Goal: Task Accomplishment & Management: Manage account settings

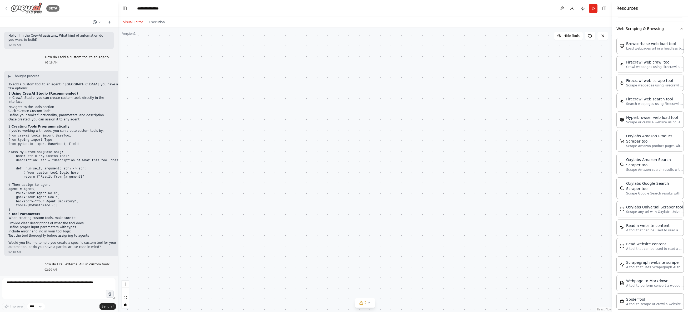
click at [25, 10] on img at bounding box center [27, 8] width 32 height 12
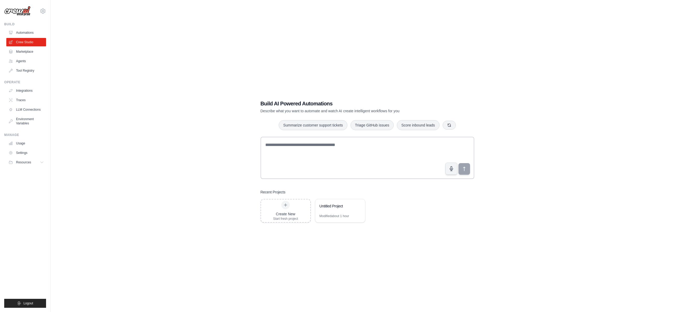
scroll to position [11, 0]
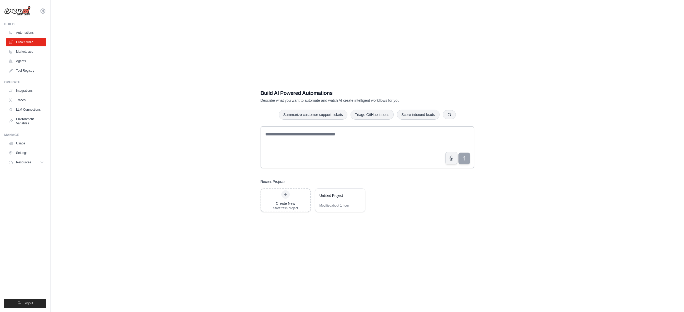
click at [18, 12] on img at bounding box center [17, 11] width 26 height 10
click at [44, 12] on icon at bounding box center [43, 11] width 6 height 6
click at [36, 51] on link "Organization from [EMAIL_ADDRESS][DOMAIN_NAME]" at bounding box center [43, 61] width 46 height 20
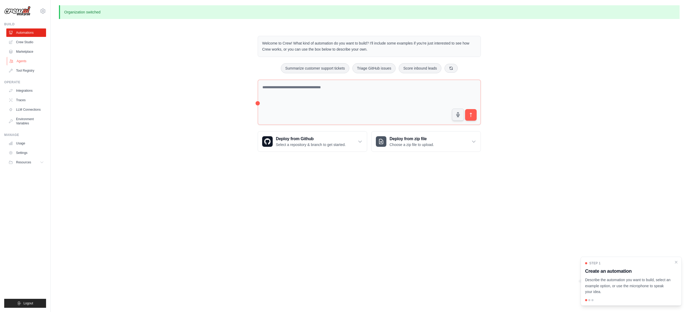
click at [23, 61] on link "Agents" at bounding box center [27, 61] width 40 height 8
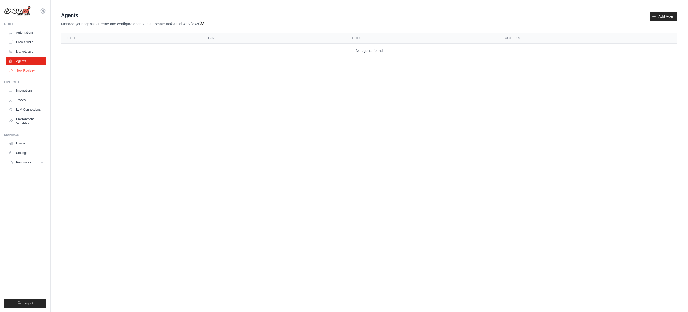
click at [29, 71] on link "Tool Registry" at bounding box center [27, 70] width 40 height 8
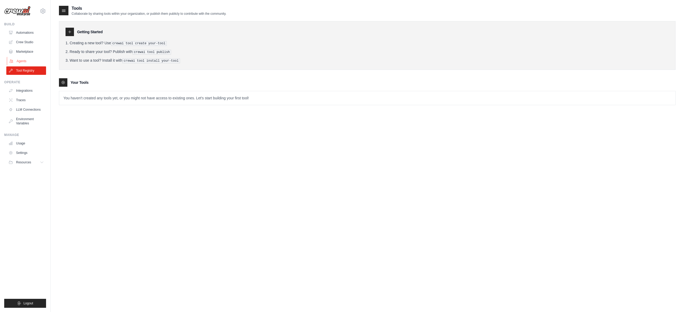
click at [22, 62] on link "Agents" at bounding box center [27, 61] width 40 height 8
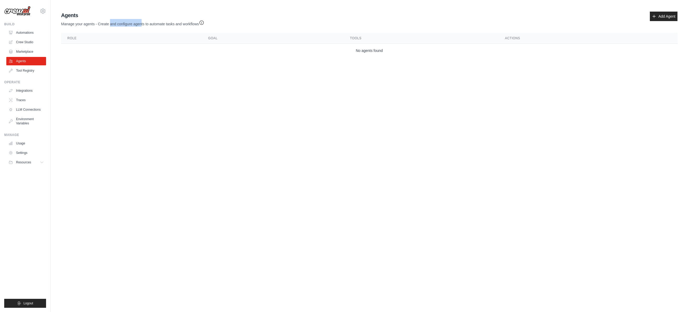
drag, startPoint x: 110, startPoint y: 24, endPoint x: 142, endPoint y: 22, distance: 31.9
click at [142, 22] on p "Manage your agents - Create and configure agents to automate tasks and workflows" at bounding box center [132, 23] width 143 height 8
drag, startPoint x: 132, startPoint y: 23, endPoint x: 171, endPoint y: 24, distance: 39.5
click at [171, 24] on p "Manage your agents - Create and configure agents to automate tasks and workflows" at bounding box center [132, 23] width 143 height 8
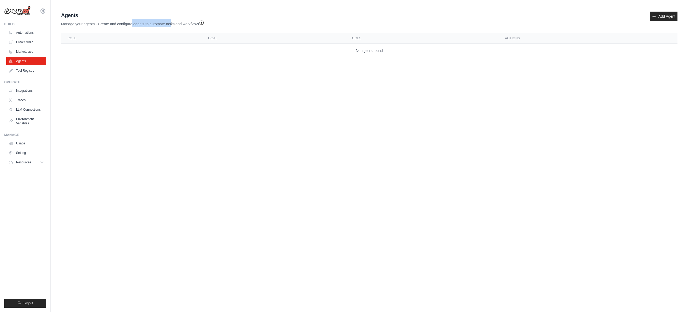
click at [171, 24] on p "Manage your agents - Create and configure agents to automate tasks and workflows" at bounding box center [132, 23] width 143 height 8
click at [203, 23] on icon "button" at bounding box center [201, 22] width 5 height 5
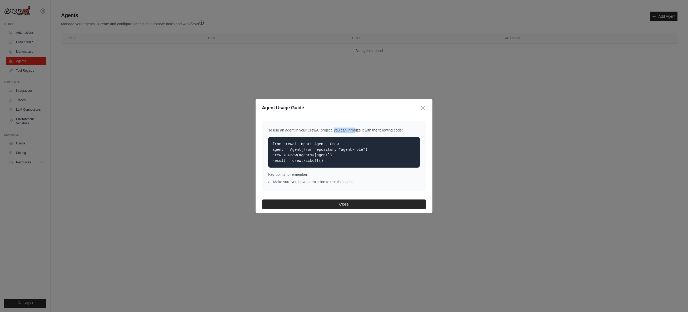
drag, startPoint x: 319, startPoint y: 129, endPoint x: 339, endPoint y: 130, distance: 20.0
click at [339, 130] on p "To use an agent in your CrewAI project, you can initialize it with the followin…" at bounding box center [344, 129] width 152 height 5
drag, startPoint x: 349, startPoint y: 130, endPoint x: 385, endPoint y: 131, distance: 35.6
click at [385, 131] on p "To use an agent in your CrewAI project, you can initialize it with the followin…" at bounding box center [344, 129] width 152 height 5
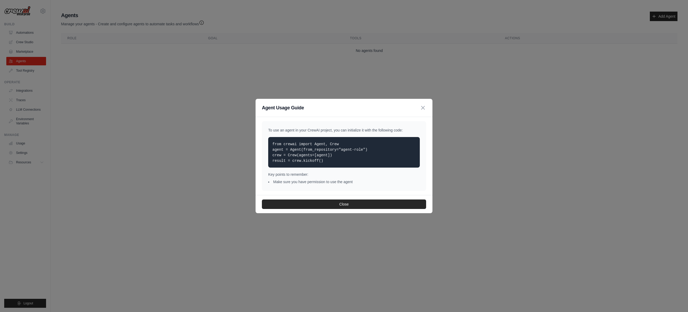
click at [385, 131] on p "To use an agent in your CrewAI project, you can initialize it with the followin…" at bounding box center [344, 129] width 152 height 5
drag, startPoint x: 305, startPoint y: 156, endPoint x: 329, endPoint y: 159, distance: 24.6
click at [329, 159] on p "from crewai import Agent, Crew agent = Agent(from_repository="agent-role") crew…" at bounding box center [343, 152] width 143 height 22
drag, startPoint x: 310, startPoint y: 182, endPoint x: 355, endPoint y: 182, distance: 45.8
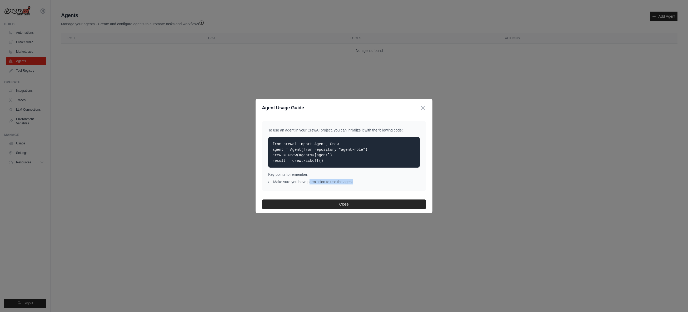
click at [355, 182] on li "Make sure you have permission to use the agent" at bounding box center [344, 181] width 152 height 5
drag, startPoint x: 304, startPoint y: 157, endPoint x: 324, endPoint y: 160, distance: 20.8
click at [324, 160] on p "from crewai import Agent, Crew agent = Agent(from_repository="agent-role") crew…" at bounding box center [343, 152] width 143 height 22
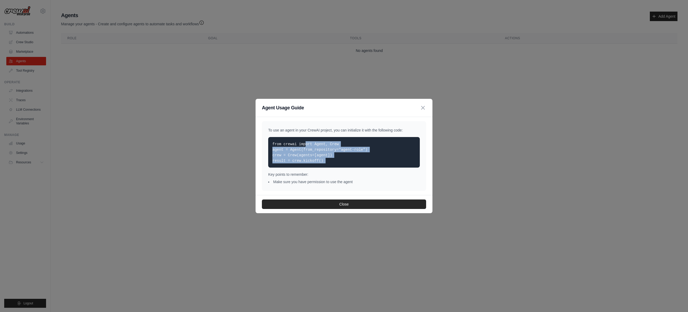
drag, startPoint x: 318, startPoint y: 158, endPoint x: 271, endPoint y: 143, distance: 49.2
click at [271, 143] on div "from crewai import Agent, Crew agent = Agent(from_repository="agent-role") crew…" at bounding box center [344, 152] width 152 height 31
drag, startPoint x: 273, startPoint y: 142, endPoint x: 334, endPoint y: 161, distance: 64.3
click at [334, 161] on p "from crewai import Agent, Crew agent = Agent(from_repository="agent-role") crew…" at bounding box center [343, 152] width 143 height 22
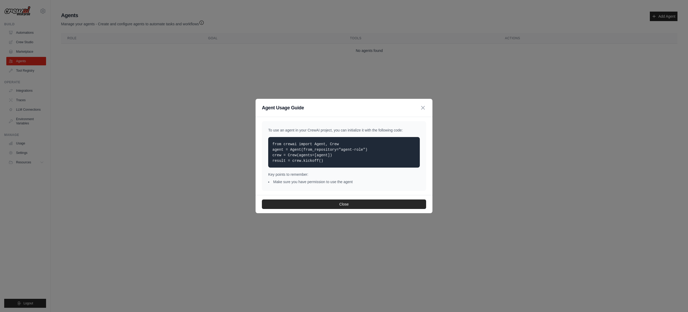
click at [334, 161] on p "from crewai import Agent, Crew agent = Agent(from_repository="agent-role") crew…" at bounding box center [343, 152] width 143 height 22
drag, startPoint x: 322, startPoint y: 162, endPoint x: 274, endPoint y: 144, distance: 51.1
click at [274, 144] on p "from crewai import Agent, Crew agent = Agent(from_repository="agent-role") crew…" at bounding box center [343, 152] width 143 height 22
click at [274, 144] on code "from crewai import Agent, Crew agent = Agent(from_repository="agent-role") crew…" at bounding box center [319, 152] width 95 height 21
drag, startPoint x: 271, startPoint y: 143, endPoint x: 319, endPoint y: 159, distance: 50.2
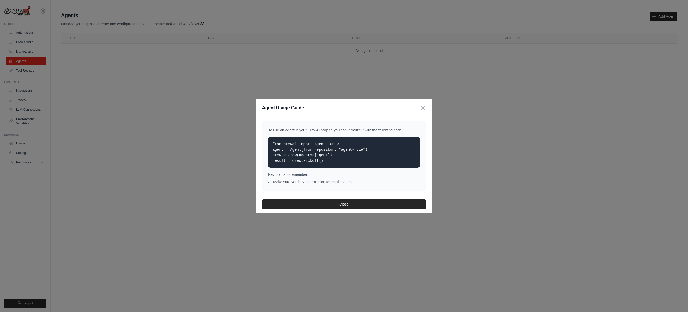
click at [319, 159] on div "from crewai import Agent, Crew agent = Agent(from_repository="agent-role") crew…" at bounding box center [344, 152] width 152 height 31
click at [319, 159] on code "from crewai import Agent, Crew agent = Agent(from_repository="agent-role") crew…" at bounding box center [319, 152] width 95 height 21
drag, startPoint x: 319, startPoint y: 160, endPoint x: 273, endPoint y: 145, distance: 48.1
click at [273, 145] on code "from crewai import Agent, Crew agent = Agent(from_repository="agent-role") crew…" at bounding box center [319, 152] width 95 height 21
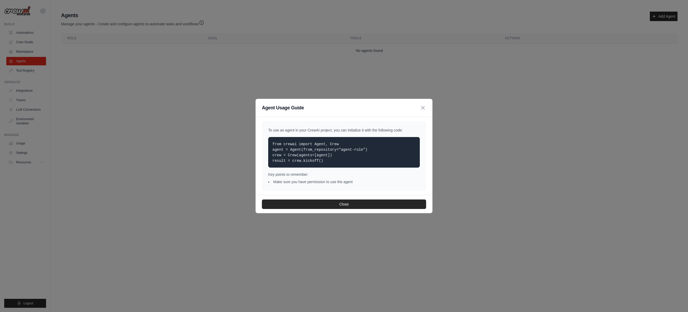
drag, startPoint x: 273, startPoint y: 144, endPoint x: 325, endPoint y: 161, distance: 54.4
click at [325, 161] on p "from crewai import Agent, Crew agent = Agent(from_repository="agent-role") crew…" at bounding box center [343, 152] width 143 height 22
drag, startPoint x: 316, startPoint y: 164, endPoint x: 270, endPoint y: 144, distance: 50.0
click at [270, 144] on div "from crewai import Agent, Crew agent = Agent(from_repository="agent-role") crew…" at bounding box center [344, 152] width 152 height 31
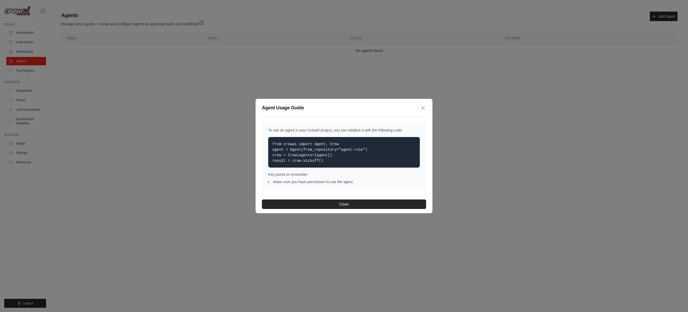
click at [271, 144] on div "from crewai import Agent, Crew agent = Agent(from_repository="agent-role") crew…" at bounding box center [344, 152] width 152 height 31
drag, startPoint x: 272, startPoint y: 143, endPoint x: 325, endPoint y: 161, distance: 56.2
click at [325, 161] on div "from crewai import Agent, Crew agent = Agent(from_repository="agent-role") crew…" at bounding box center [344, 152] width 152 height 31
click at [320, 161] on p "from crewai import Agent, Crew agent = Agent(from_repository="agent-role") crew…" at bounding box center [343, 152] width 143 height 22
drag, startPoint x: 319, startPoint y: 160, endPoint x: 273, endPoint y: 145, distance: 49.0
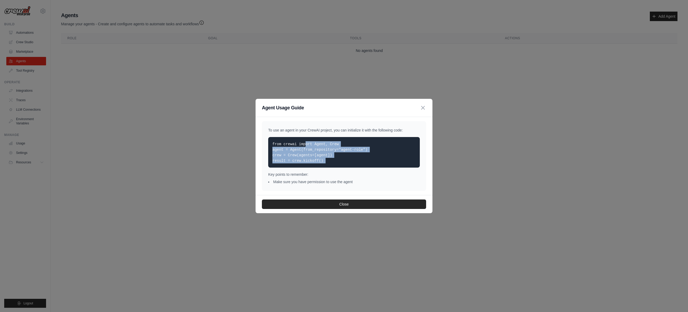
click at [273, 145] on p "from crewai import Agent, Crew agent = Agent(from_repository="agent-role") crew…" at bounding box center [343, 152] width 143 height 22
click at [273, 145] on code "from crewai import Agent, Crew agent = Agent(from_repository="agent-role") crew…" at bounding box center [319, 152] width 95 height 21
drag, startPoint x: 273, startPoint y: 144, endPoint x: 318, endPoint y: 161, distance: 48.6
click at [318, 161] on code "from crewai import Agent, Crew agent = Agent(from_repository="agent-role") crew…" at bounding box center [319, 152] width 95 height 21
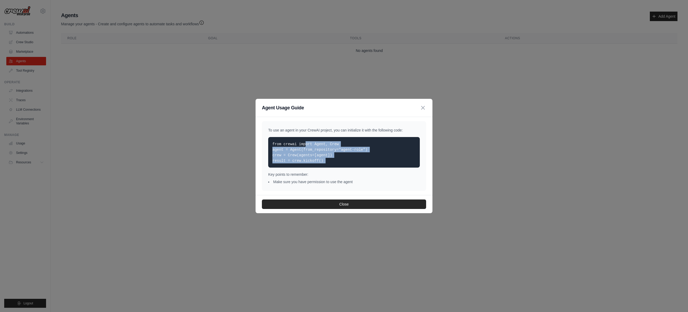
drag, startPoint x: 318, startPoint y: 161, endPoint x: 273, endPoint y: 145, distance: 48.2
click at [273, 145] on code "from crewai import Agent, Crew agent = Agent(from_repository="agent-role") crew…" at bounding box center [319, 152] width 95 height 21
drag, startPoint x: 273, startPoint y: 144, endPoint x: 318, endPoint y: 159, distance: 48.2
click at [318, 159] on code "from crewai import Agent, Crew agent = Agent(from_repository="agent-role") crew…" at bounding box center [319, 152] width 95 height 21
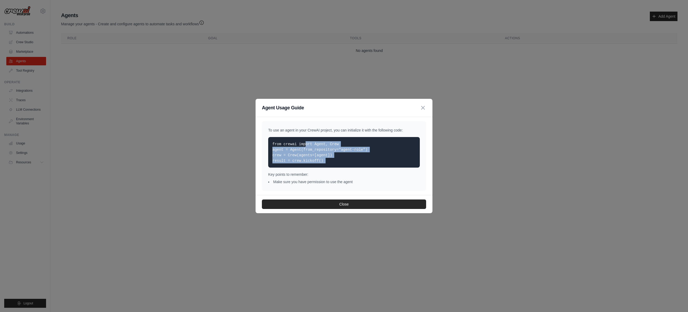
click at [318, 160] on code "from crewai import Agent, Crew agent = Agent(from_repository="agent-role") crew…" at bounding box center [319, 152] width 95 height 21
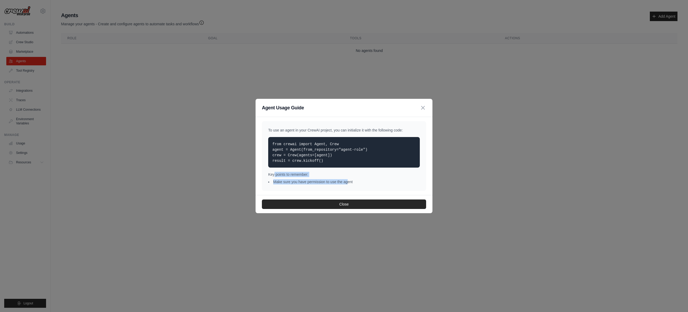
drag, startPoint x: 325, startPoint y: 179, endPoint x: 274, endPoint y: 172, distance: 51.3
click at [274, 172] on div "Key points to remember: Make sure you have permission to use the agent" at bounding box center [344, 178] width 152 height 13
click at [274, 172] on p "Key points to remember:" at bounding box center [344, 174] width 152 height 5
drag, startPoint x: 266, startPoint y: 174, endPoint x: 352, endPoint y: 179, distance: 86.2
click at [352, 179] on div "To use an agent in your CrewAI project, you can initialize it with the followin…" at bounding box center [344, 155] width 164 height 69
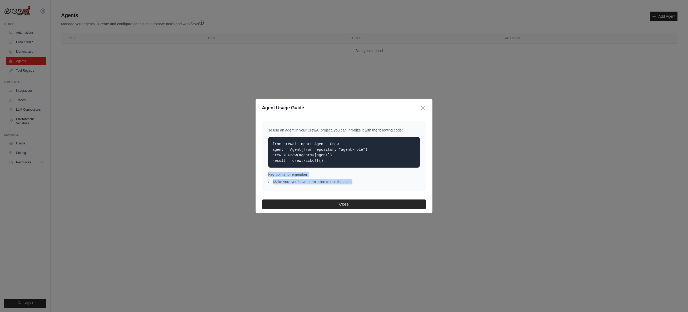
click at [352, 179] on li "Make sure you have permission to use the agent" at bounding box center [344, 181] width 152 height 5
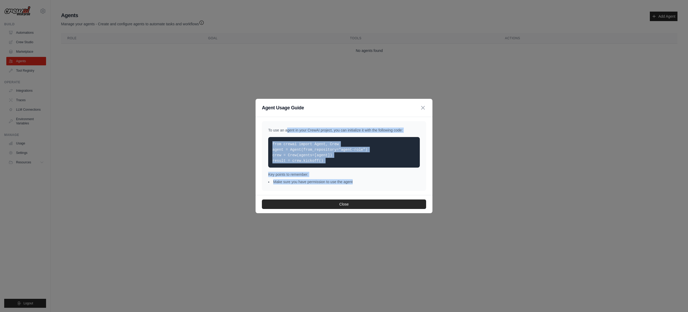
drag, startPoint x: 353, startPoint y: 180, endPoint x: 267, endPoint y: 131, distance: 98.8
click at [267, 131] on div "To use an agent in your CrewAI project, you can initialize it with the followin…" at bounding box center [344, 155] width 164 height 69
drag, startPoint x: 268, startPoint y: 130, endPoint x: 354, endPoint y: 182, distance: 100.3
click at [354, 182] on div "To use an agent in your CrewAI project, you can initialize it with the followin…" at bounding box center [344, 155] width 164 height 69
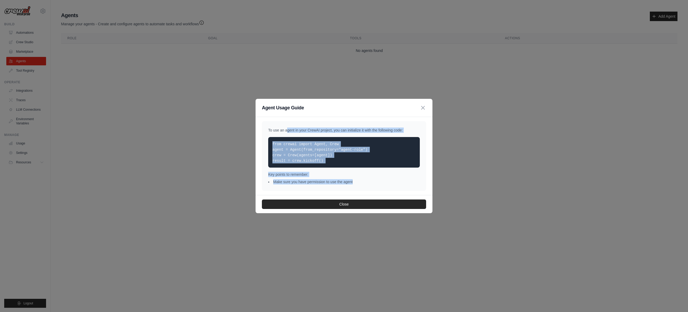
click at [354, 182] on li "Make sure you have permission to use the agent" at bounding box center [344, 181] width 152 height 5
drag, startPoint x: 306, startPoint y: 176, endPoint x: 266, endPoint y: 126, distance: 64.2
click at [266, 126] on div "To use an agent in your CrewAI project, you can initialize it with the followin…" at bounding box center [344, 155] width 164 height 69
click at [266, 127] on div "To use an agent in your CrewAI project, you can initialize it with the followin…" at bounding box center [344, 155] width 164 height 69
drag, startPoint x: 264, startPoint y: 129, endPoint x: 368, endPoint y: 178, distance: 115.1
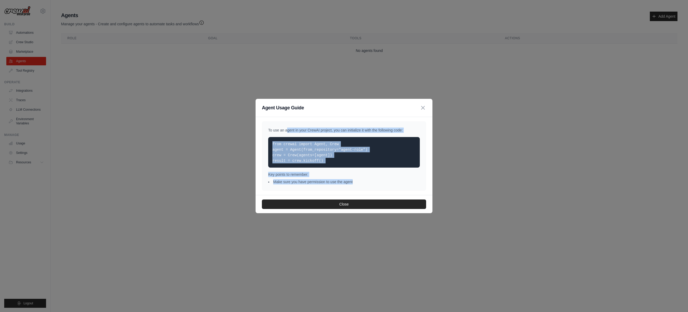
click at [368, 178] on div "To use an agent in your CrewAI project, you can initialize it with the followin…" at bounding box center [344, 155] width 164 height 69
click at [368, 178] on div "Key points to remember: Make sure you have permission to use the agent" at bounding box center [344, 178] width 152 height 13
drag, startPoint x: 294, startPoint y: 139, endPoint x: 263, endPoint y: 130, distance: 31.8
click at [263, 130] on div "To use an agent in your CrewAI project, you can initialize it with the followin…" at bounding box center [344, 155] width 164 height 69
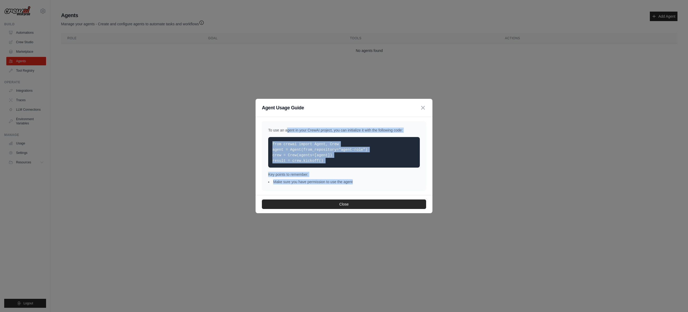
drag, startPoint x: 271, startPoint y: 131, endPoint x: 365, endPoint y: 184, distance: 108.3
click at [365, 184] on div "To use an agent in your CrewAI project, you can initialize it with the followin…" at bounding box center [344, 155] width 164 height 69
drag, startPoint x: 316, startPoint y: 145, endPoint x: 268, endPoint y: 131, distance: 49.8
click at [268, 131] on div "To use an agent in your CrewAI project, you can initialize it with the followin…" at bounding box center [344, 155] width 164 height 69
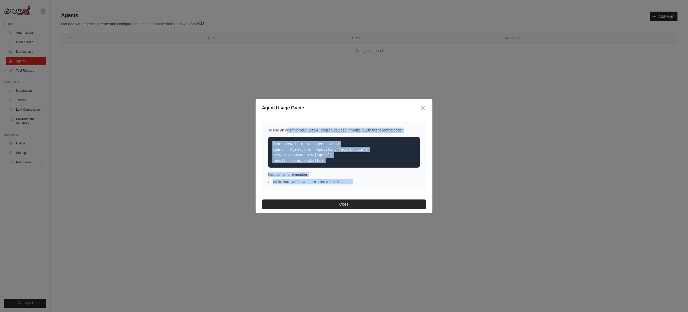
click at [268, 131] on p "To use an agent in your CrewAI project, you can initialize it with the followin…" at bounding box center [344, 129] width 152 height 5
drag, startPoint x: 268, startPoint y: 130, endPoint x: 355, endPoint y: 181, distance: 100.4
click at [355, 181] on div "To use an agent in your CrewAI project, you can initialize it with the followin…" at bounding box center [344, 155] width 164 height 69
click at [354, 181] on li "Make sure you have permission to use the agent" at bounding box center [344, 181] width 152 height 5
drag, startPoint x: 354, startPoint y: 181, endPoint x: 267, endPoint y: 131, distance: 101.0
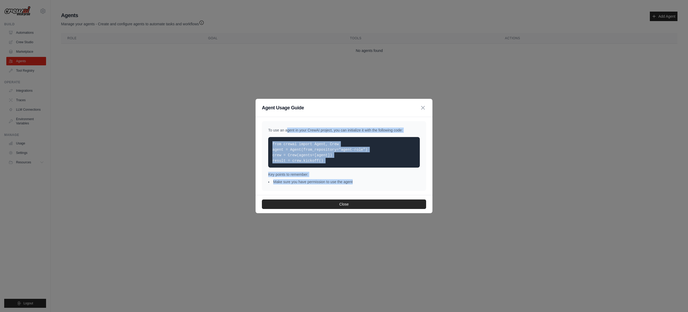
click at [267, 131] on div "To use an agent in your CrewAI project, you can initialize it with the followin…" at bounding box center [344, 155] width 164 height 69
drag, startPoint x: 267, startPoint y: 131, endPoint x: 358, endPoint y: 187, distance: 106.9
click at [358, 187] on div "To use an agent in your CrewAI project, you can initialize it with the followin…" at bounding box center [344, 155] width 164 height 69
click at [357, 184] on li "Make sure you have permission to use the agent" at bounding box center [344, 181] width 152 height 5
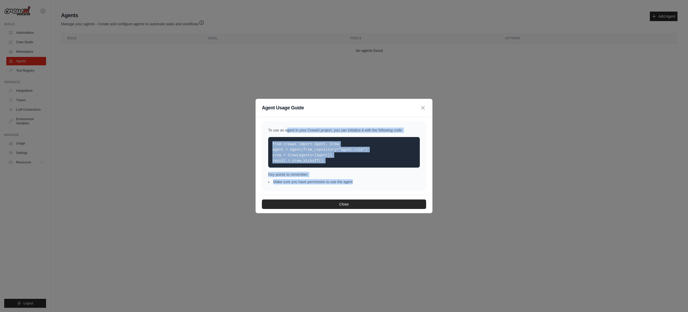
drag, startPoint x: 332, startPoint y: 170, endPoint x: 269, endPoint y: 131, distance: 74.5
click at [269, 131] on div "To use an agent in your CrewAI project, you can initialize it with the followin…" at bounding box center [344, 155] width 164 height 69
click at [269, 131] on p "To use an agent in your CrewAI project, you can initialize it with the followin…" at bounding box center [344, 129] width 152 height 5
drag, startPoint x: 269, startPoint y: 129, endPoint x: 352, endPoint y: 179, distance: 96.8
click at [352, 179] on div "To use an agent in your CrewAI project, you can initialize it with the followin…" at bounding box center [344, 155] width 164 height 69
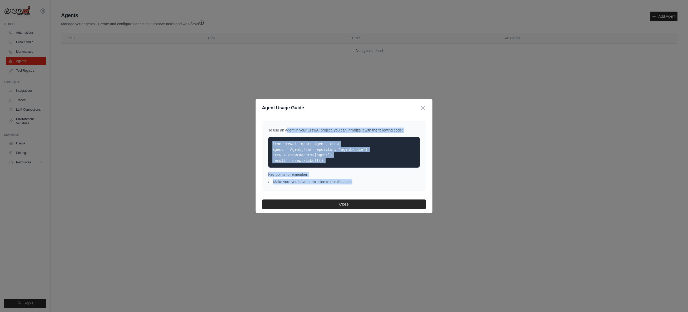
click at [352, 179] on div "Key points to remember: Make sure you have permission to use the agent" at bounding box center [344, 178] width 152 height 13
drag, startPoint x: 294, startPoint y: 159, endPoint x: 318, endPoint y: 161, distance: 23.5
click at [318, 161] on code "from crewai import Agent, Crew agent = Agent(from_repository="agent-role") crew…" at bounding box center [319, 152] width 95 height 21
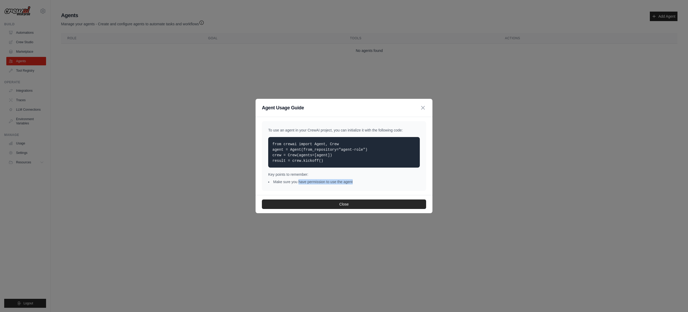
click at [372, 181] on li "Make sure you have permission to use the agent" at bounding box center [344, 181] width 152 height 5
drag, startPoint x: 372, startPoint y: 181, endPoint x: 362, endPoint y: 181, distance: 10.3
click at [372, 181] on li "Make sure you have permission to use the agent" at bounding box center [344, 181] width 152 height 5
click at [362, 181] on li "Make sure you have permission to use the agent" at bounding box center [344, 181] width 152 height 5
click at [422, 108] on icon "button" at bounding box center [423, 107] width 6 height 6
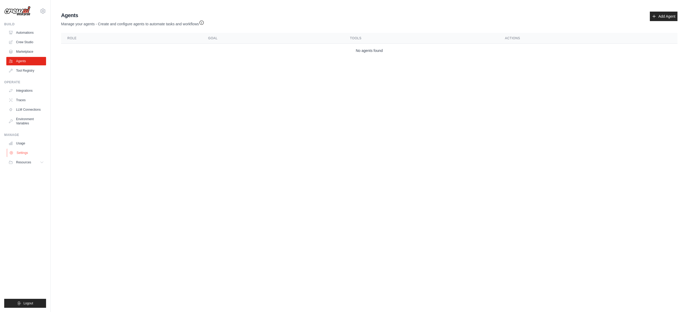
click at [24, 152] on link "Settings" at bounding box center [27, 152] width 40 height 8
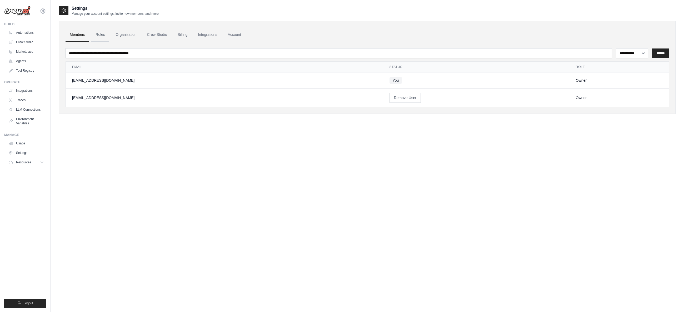
click at [102, 32] on link "Roles" at bounding box center [100, 35] width 18 height 14
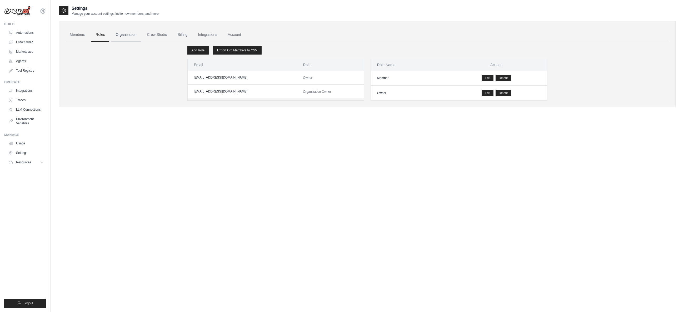
click at [125, 36] on link "Organization" at bounding box center [125, 35] width 29 height 14
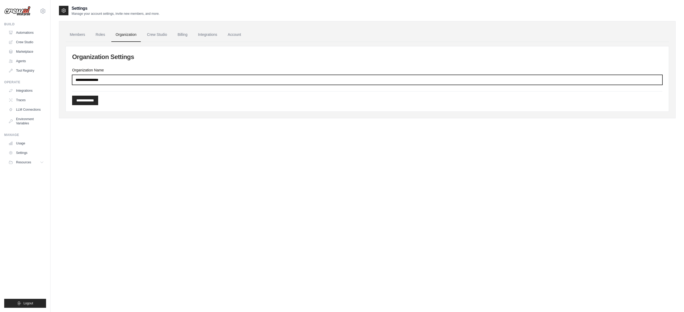
drag, startPoint x: 116, startPoint y: 79, endPoint x: 65, endPoint y: 78, distance: 50.8
click at [65, 78] on div "**********" at bounding box center [367, 69] width 616 height 97
click at [107, 80] on input "Organization Name" at bounding box center [367, 80] width 590 height 10
drag, startPoint x: 107, startPoint y: 80, endPoint x: 88, endPoint y: 78, distance: 19.0
click at [75, 78] on input "Organization Name" at bounding box center [367, 80] width 590 height 10
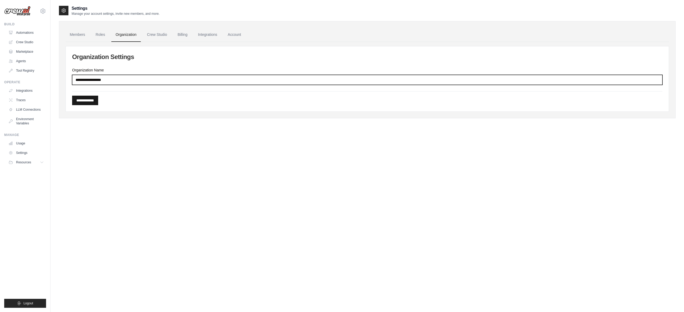
type input "**********"
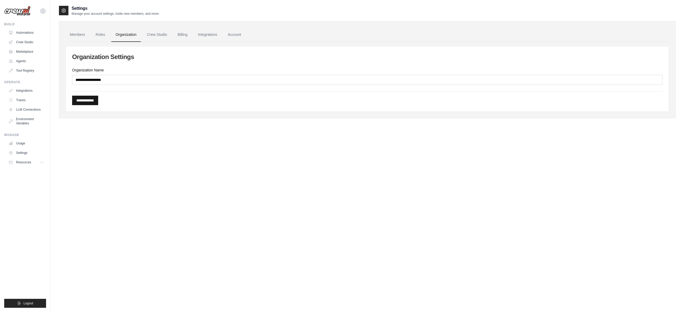
click at [90, 101] on input "**********" at bounding box center [85, 100] width 26 height 9
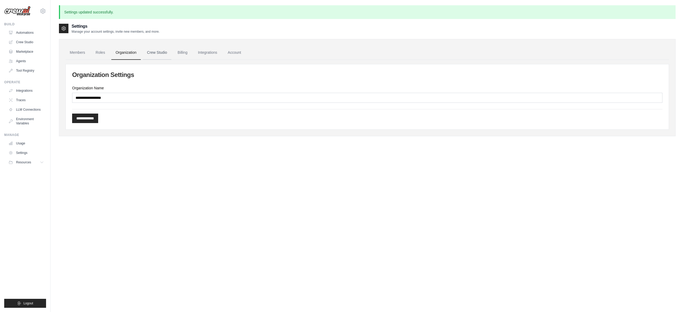
click at [156, 52] on link "Crew Studio" at bounding box center [157, 53] width 28 height 14
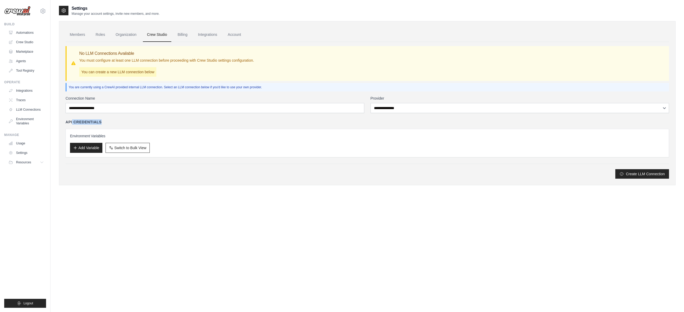
click at [72, 121] on div "API Credentials" at bounding box center [367, 121] width 603 height 5
click at [72, 121] on h4 "API Credentials" at bounding box center [84, 121] width 36 height 5
drag, startPoint x: 66, startPoint y: 122, endPoint x: 108, endPoint y: 123, distance: 41.8
click at [108, 123] on div "API Credentials" at bounding box center [367, 121] width 603 height 5
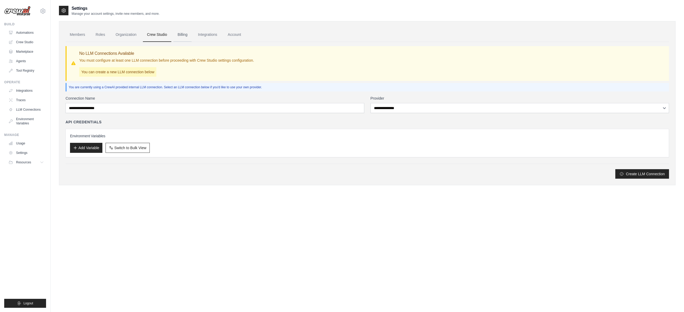
click at [184, 34] on link "Billing" at bounding box center [182, 35] width 18 height 14
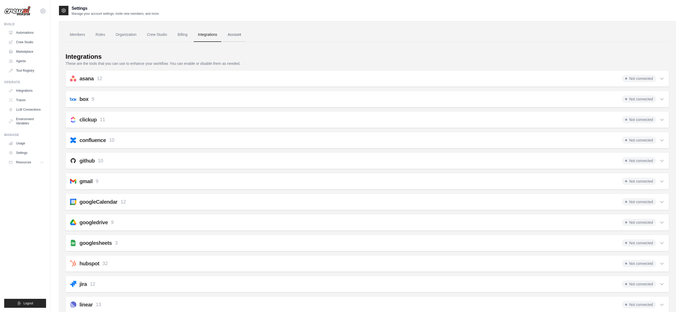
click at [230, 35] on link "Account" at bounding box center [234, 35] width 22 height 14
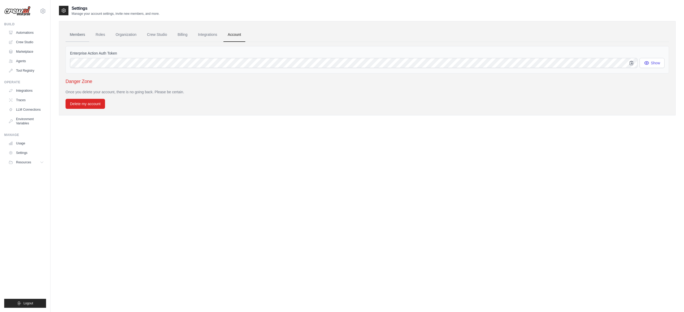
click at [78, 35] on link "Members" at bounding box center [78, 35] width 24 height 14
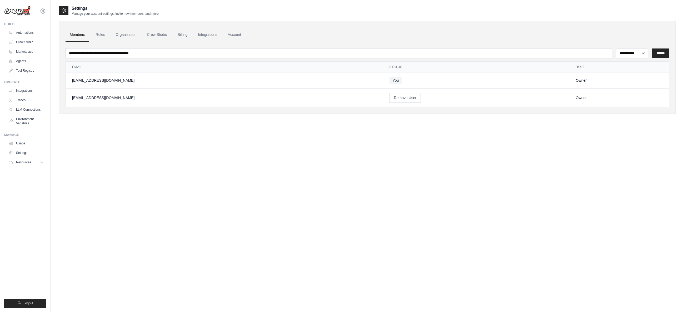
click at [180, 34] on link "Billing" at bounding box center [182, 35] width 18 height 14
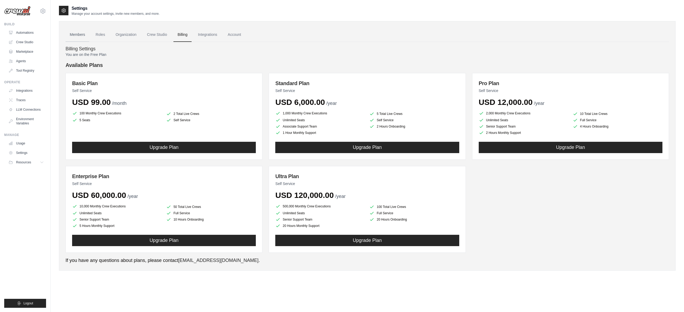
click at [80, 35] on link "Members" at bounding box center [78, 35] width 24 height 14
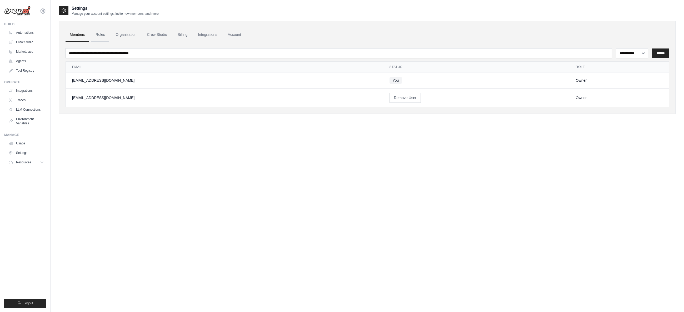
click at [102, 36] on link "Roles" at bounding box center [100, 35] width 18 height 14
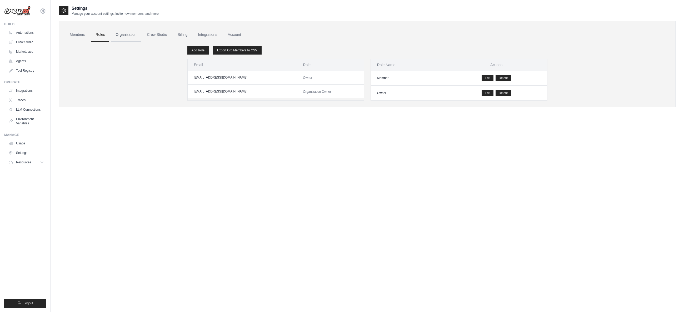
click at [131, 34] on link "Organization" at bounding box center [125, 35] width 29 height 14
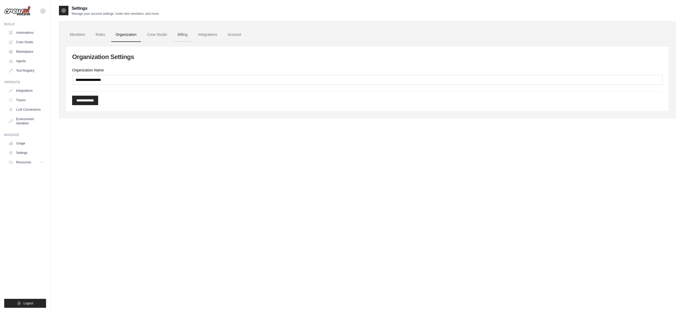
click at [150, 34] on link "Crew Studio" at bounding box center [157, 35] width 28 height 14
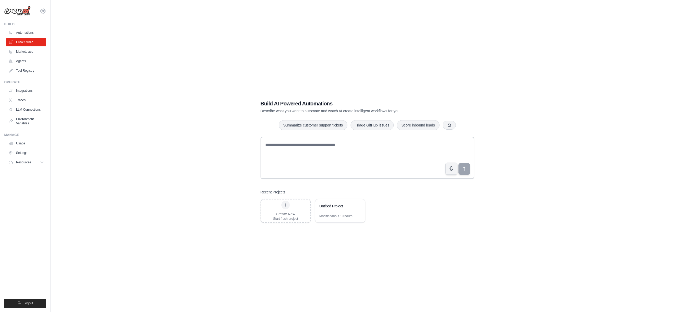
click at [44, 12] on icon at bounding box center [43, 11] width 6 height 6
click at [43, 11] on icon at bounding box center [43, 11] width 6 height 6
click at [142, 48] on div "Build AI Powered Automations Describe what you want to automate and watch AI cr…" at bounding box center [367, 161] width 616 height 312
click at [330, 208] on div "Untitled Project" at bounding box center [337, 205] width 36 height 5
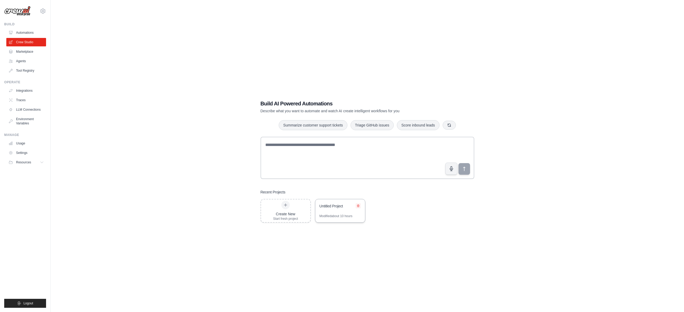
click at [357, 205] on icon at bounding box center [358, 205] width 3 height 3
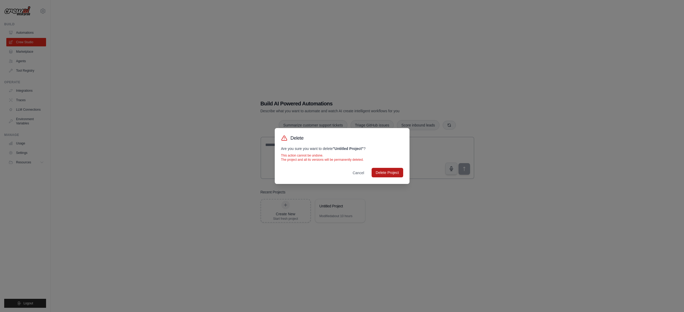
click at [389, 171] on button "Delete Project" at bounding box center [388, 172] width 32 height 9
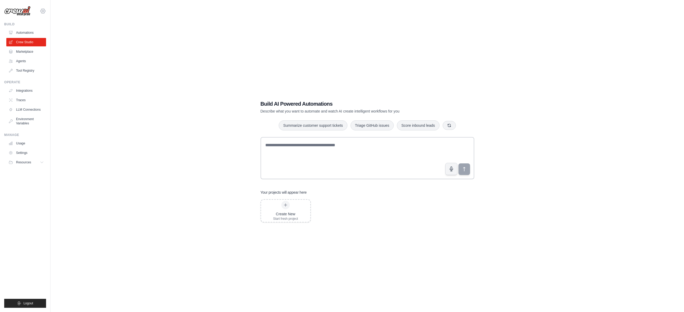
click at [41, 10] on icon at bounding box center [43, 11] width 6 height 6
click at [42, 37] on link "Arif's Personal Organization" at bounding box center [43, 38] width 46 height 15
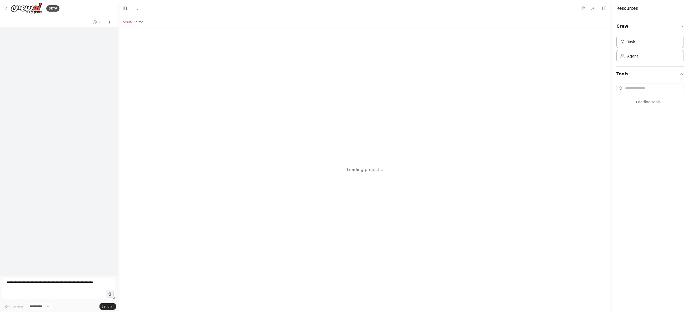
select select "****"
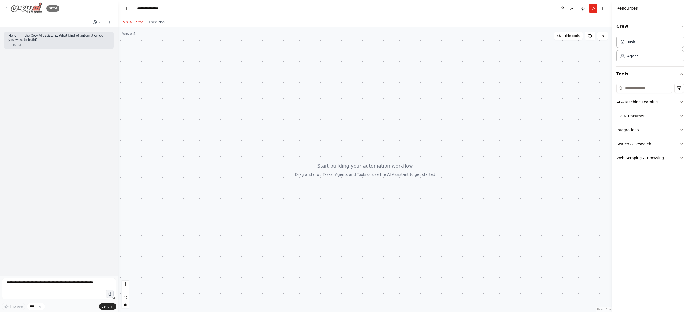
click at [9, 7] on div "BETA" at bounding box center [31, 8] width 55 height 12
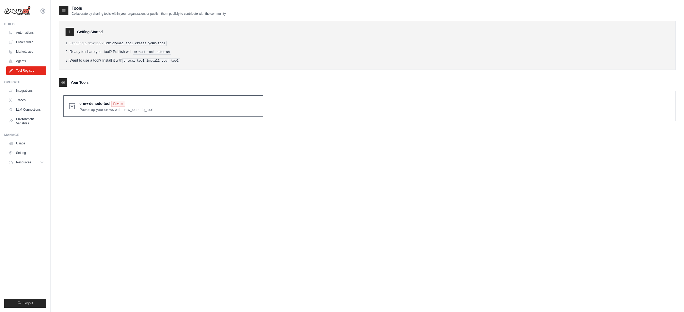
click at [252, 105] on span at bounding box center [168, 106] width 179 height 12
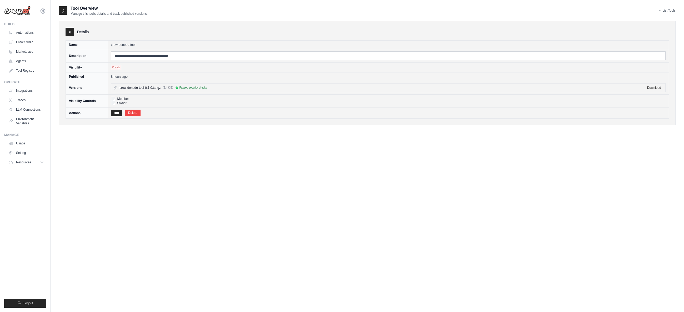
click at [135, 113] on link "Delete" at bounding box center [133, 112] width 16 height 6
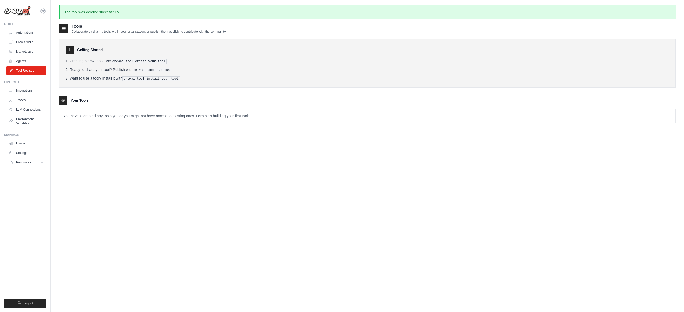
click at [43, 13] on icon at bounding box center [43, 11] width 6 height 6
click at [43, 51] on link "Denodo Technologies" at bounding box center [43, 55] width 46 height 9
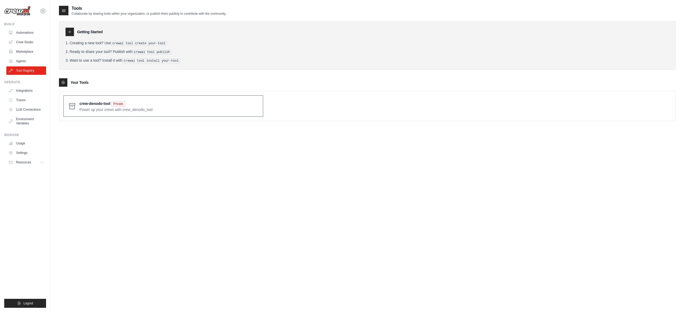
click at [94, 105] on span at bounding box center [168, 106] width 179 height 12
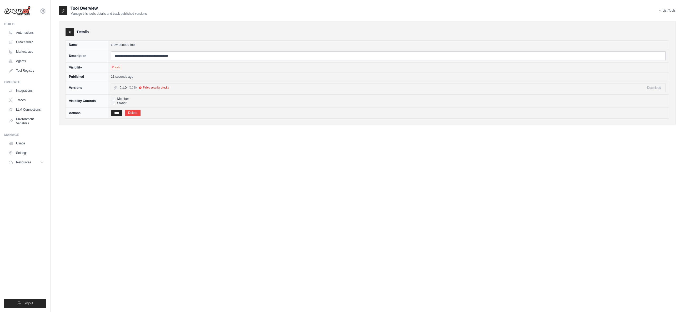
drag, startPoint x: 152, startPoint y: 87, endPoint x: 163, endPoint y: 87, distance: 11.1
click at [163, 87] on span "Failed security checks" at bounding box center [156, 88] width 26 height 4
drag, startPoint x: 144, startPoint y: 87, endPoint x: 161, endPoint y: 87, distance: 17.6
click at [161, 87] on span "Failed security checks" at bounding box center [156, 88] width 26 height 4
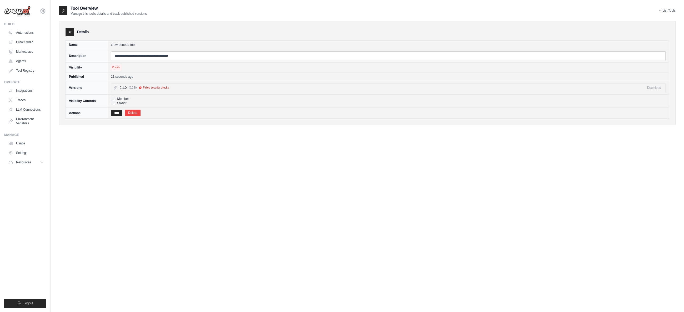
click at [171, 89] on div "0.1.0 (0.0 B) Failed security checks" at bounding box center [382, 88] width 524 height 4
drag, startPoint x: 138, startPoint y: 88, endPoint x: 179, endPoint y: 88, distance: 40.3
click at [179, 88] on div "0.1.0 (0.0 B) Failed security checks" at bounding box center [382, 88] width 524 height 4
drag, startPoint x: 126, startPoint y: 87, endPoint x: 168, endPoint y: 88, distance: 41.8
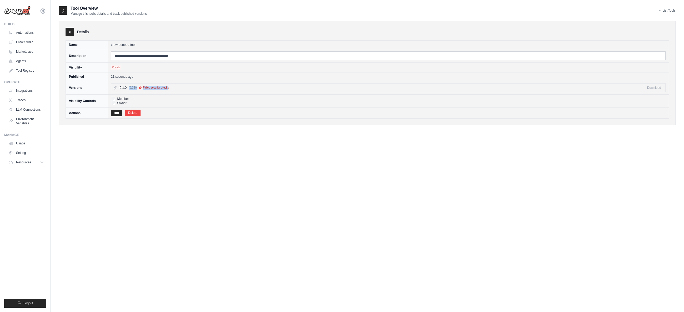
click at [168, 88] on div "0.1.0 (0.0 B) Failed security checks" at bounding box center [382, 88] width 524 height 4
click at [168, 88] on span "Failed security checks" at bounding box center [156, 88] width 26 height 4
click at [140, 87] on icon at bounding box center [140, 87] width 3 height 3
drag, startPoint x: 149, startPoint y: 87, endPoint x: 169, endPoint y: 87, distance: 20.0
click at [169, 87] on div "0.1.0 (0.0 B) Failed security checks" at bounding box center [382, 88] width 524 height 4
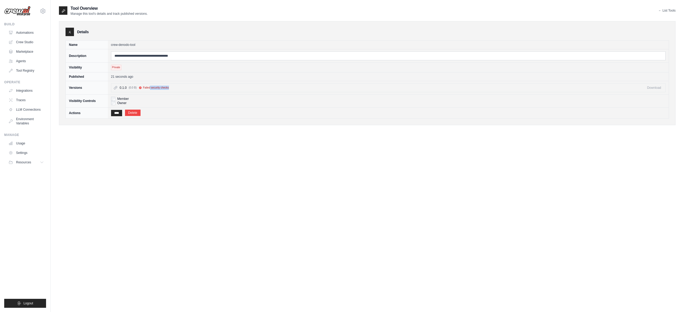
click at [169, 87] on div "0.1.0 (0.0 B) Failed security checks" at bounding box center [382, 88] width 524 height 4
drag, startPoint x: 153, startPoint y: 88, endPoint x: 167, endPoint y: 88, distance: 13.9
click at [167, 88] on span "Failed security checks" at bounding box center [156, 88] width 26 height 4
click at [140, 87] on icon at bounding box center [140, 87] width 3 height 3
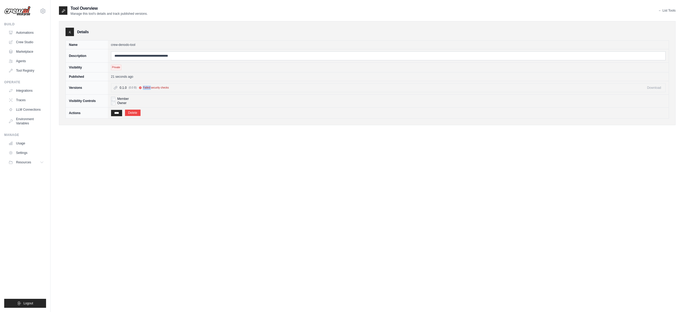
click at [140, 87] on icon at bounding box center [140, 87] width 3 height 3
click at [152, 88] on span "Failed security checks" at bounding box center [156, 88] width 26 height 4
click at [140, 88] on icon at bounding box center [140, 87] width 3 height 3
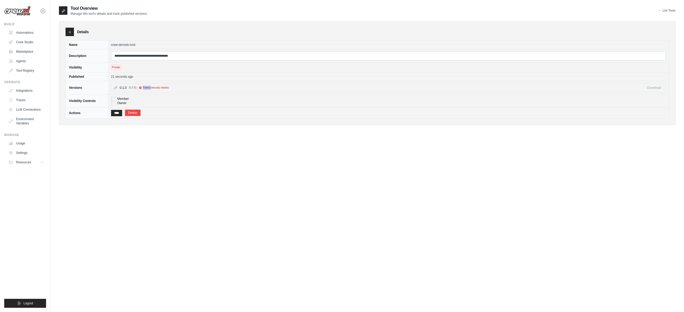
click at [140, 88] on icon at bounding box center [140, 87] width 3 height 3
click at [162, 88] on span "Failed security checks" at bounding box center [156, 88] width 26 height 4
drag, startPoint x: 122, startPoint y: 88, endPoint x: 198, endPoint y: 89, distance: 76.8
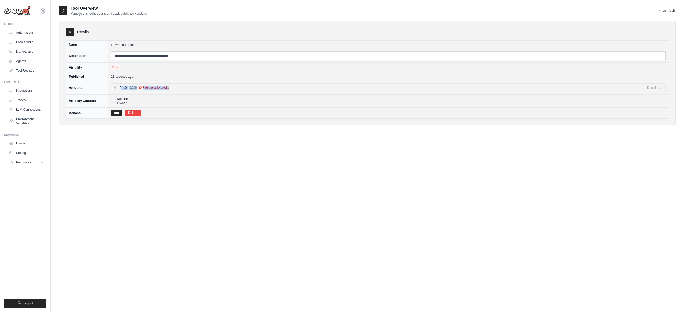
click at [198, 89] on div "0.1.0 (0.0 B) Failed security checks" at bounding box center [382, 88] width 524 height 4
drag, startPoint x: 146, startPoint y: 88, endPoint x: 184, endPoint y: 87, distance: 38.7
click at [184, 87] on div "0.1.0 (0.0 B) Failed security checks" at bounding box center [382, 88] width 524 height 4
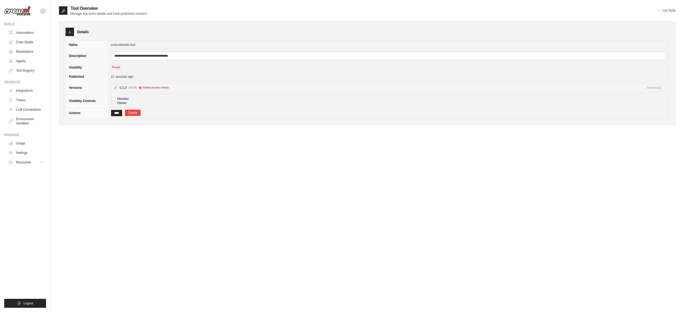
click at [138, 114] on link "Delete" at bounding box center [133, 112] width 16 height 6
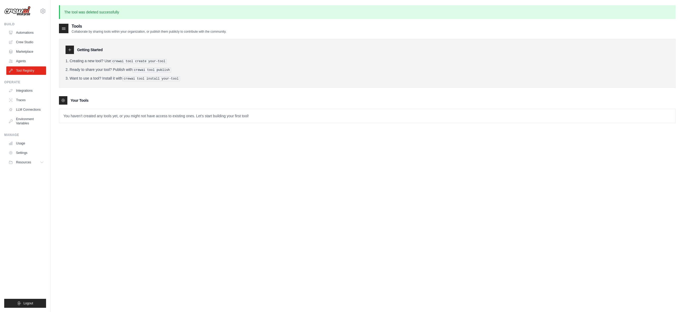
click at [315, 188] on div "Tools Collaborate by sharing tools within your organization, or publish them pu…" at bounding box center [367, 179] width 616 height 312
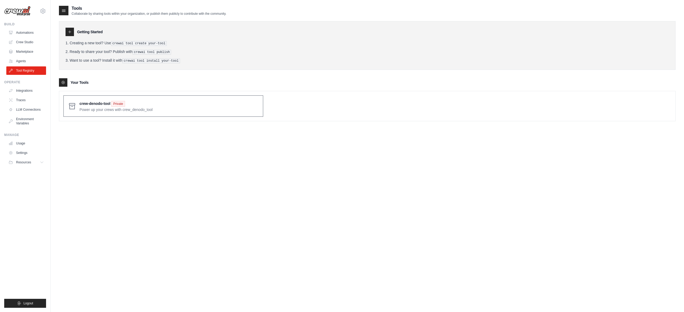
drag, startPoint x: 0, startPoint y: 0, endPoint x: 171, endPoint y: 108, distance: 202.3
click at [171, 108] on span at bounding box center [168, 106] width 179 height 12
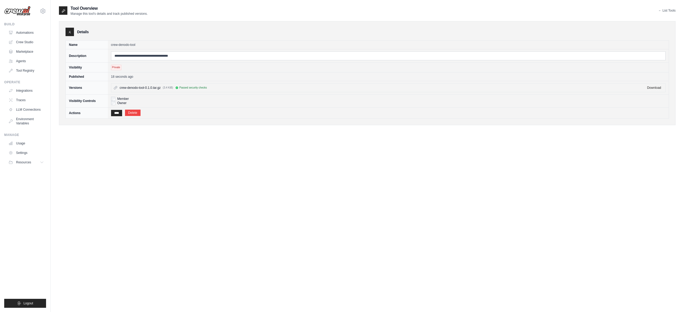
click at [217, 88] on div "crew-denodo-tool-0.1.0.tar.gz (3.4 KiB) Passed security checks" at bounding box center [382, 88] width 524 height 4
click at [234, 136] on div "**********" at bounding box center [367, 161] width 616 height 312
click at [118, 114] on input "****" at bounding box center [116, 113] width 11 height 6
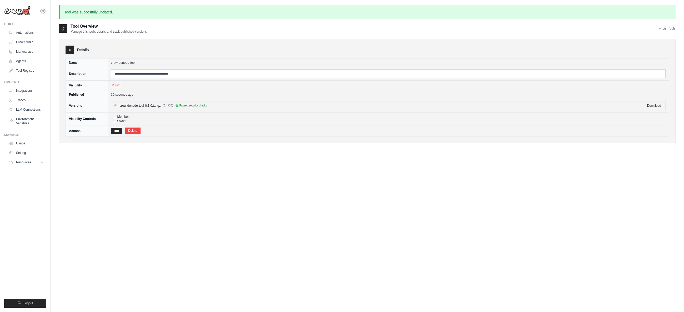
click at [44, 10] on icon at bounding box center [43, 11] width 6 height 6
click at [101, 189] on div "**********" at bounding box center [367, 179] width 616 height 312
click at [42, 11] on icon at bounding box center [43, 11] width 6 height 6
click at [122, 174] on div "**********" at bounding box center [367, 179] width 616 height 312
click at [28, 43] on link "Crew Studio" at bounding box center [27, 42] width 40 height 8
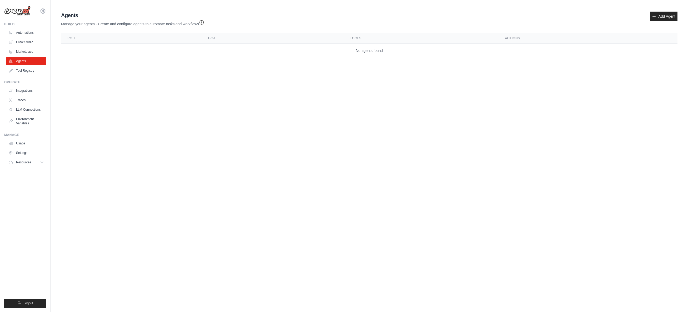
click at [202, 22] on icon "button" at bounding box center [201, 22] width 5 height 5
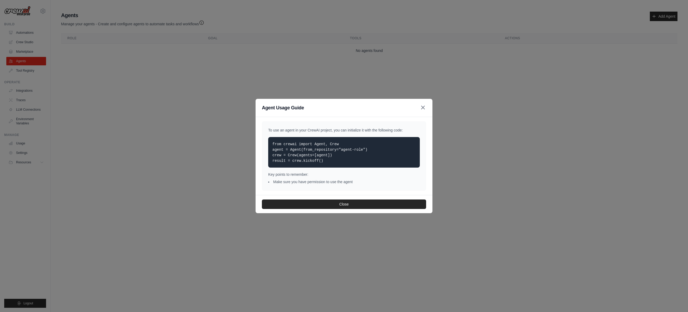
click at [424, 107] on icon "button" at bounding box center [422, 107] width 3 height 3
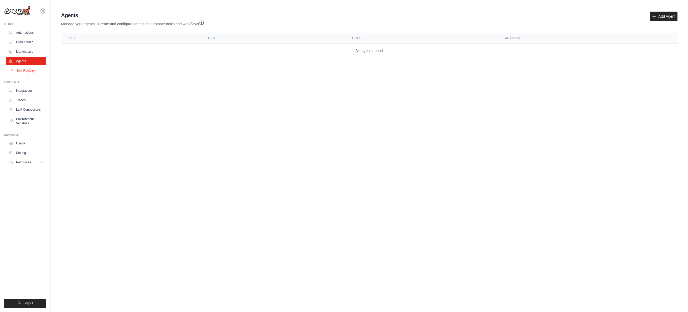
click at [25, 72] on link "Tool Registry" at bounding box center [27, 70] width 40 height 8
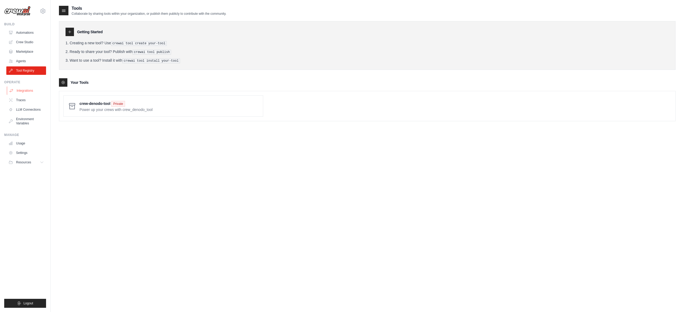
click at [23, 91] on link "Integrations" at bounding box center [27, 90] width 40 height 8
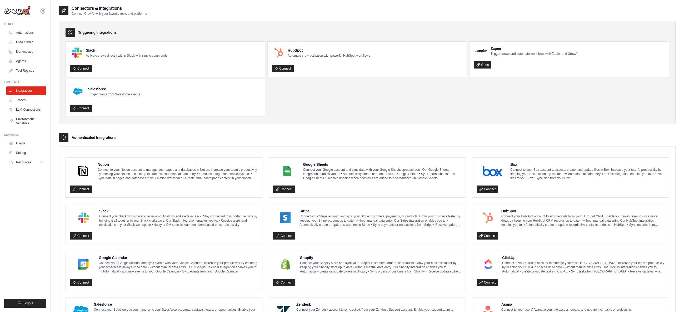
click at [25, 109] on link "LLM Connections" at bounding box center [26, 109] width 40 height 8
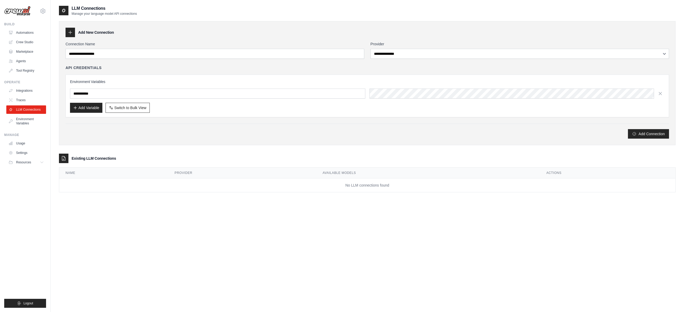
click at [26, 119] on link "Environment Variables" at bounding box center [26, 121] width 40 height 13
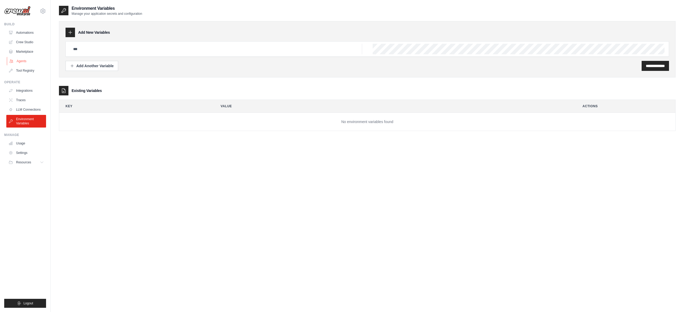
click at [24, 62] on link "Agents" at bounding box center [27, 61] width 40 height 8
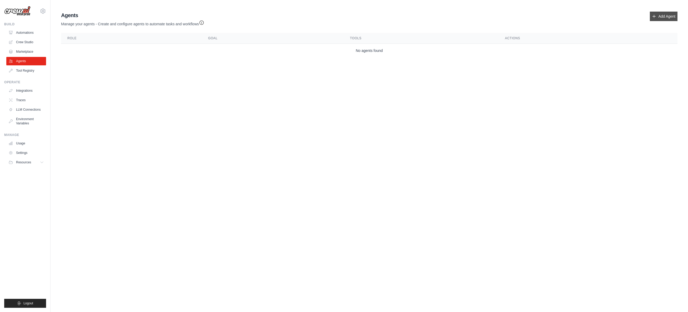
click at [669, 15] on link "Add Agent" at bounding box center [664, 16] width 28 height 9
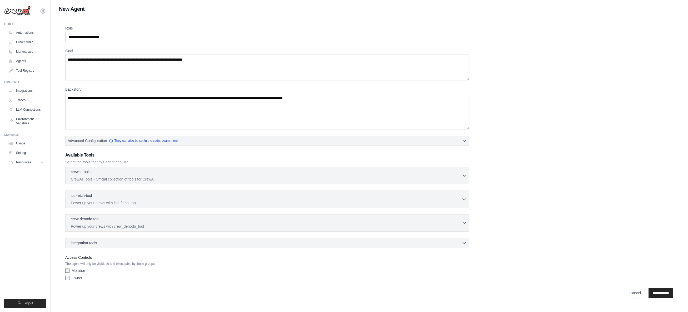
click at [463, 221] on icon "button" at bounding box center [464, 222] width 5 height 5
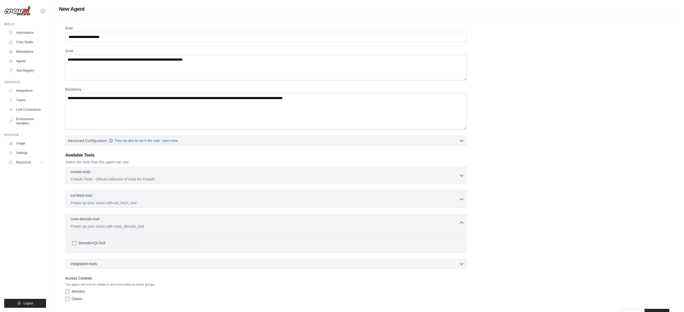
click at [462, 222] on icon "button" at bounding box center [461, 223] width 3 height 2
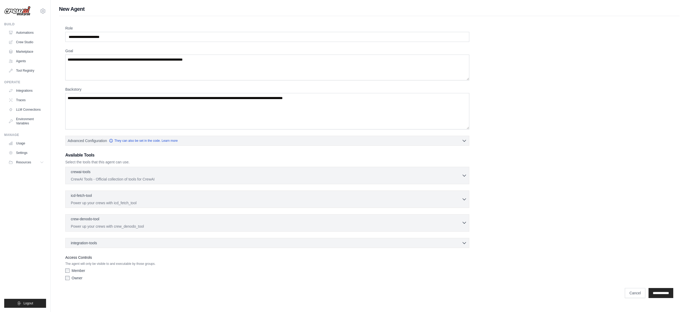
click at [462, 221] on icon "button" at bounding box center [464, 222] width 5 height 5
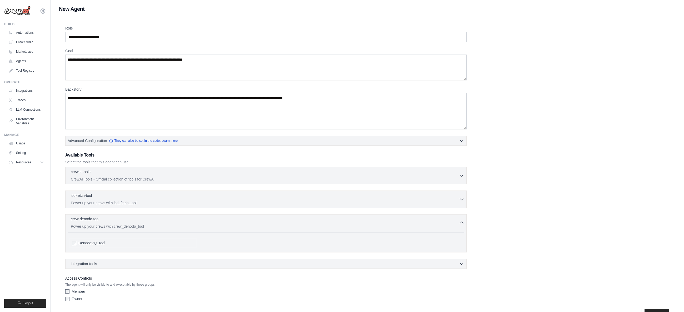
click at [462, 221] on icon "button" at bounding box center [461, 222] width 5 height 5
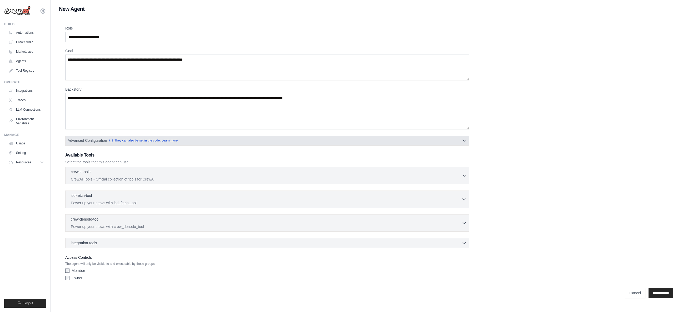
click at [147, 139] on link "They can also be set in the code. Learn more" at bounding box center [143, 140] width 69 height 4
